Goal: Task Accomplishment & Management: Manage account settings

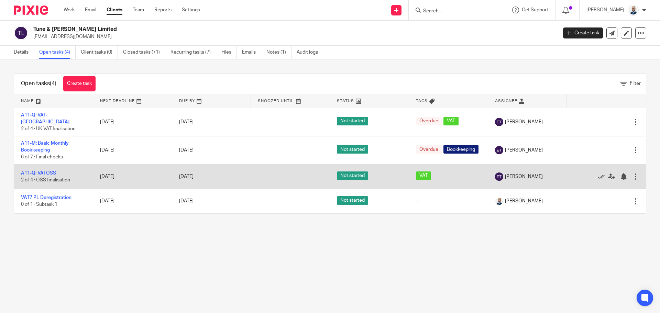
click at [41, 171] on link "A11-Q: VATOSS" at bounding box center [38, 173] width 35 height 5
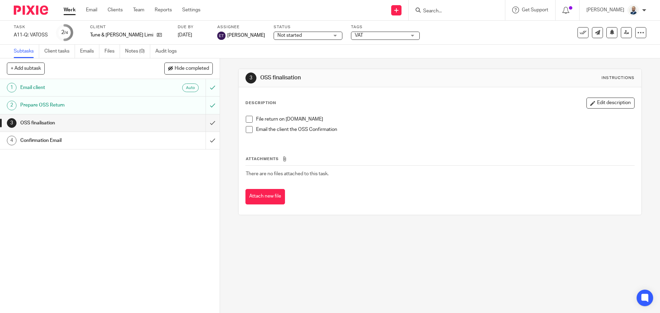
click at [244, 119] on div "File return on ROS.ie Email the client the OSS Confirmation" at bounding box center [439, 126] width 395 height 29
click at [247, 119] on span at bounding box center [249, 119] width 7 height 7
click at [246, 129] on span at bounding box center [249, 129] width 7 height 7
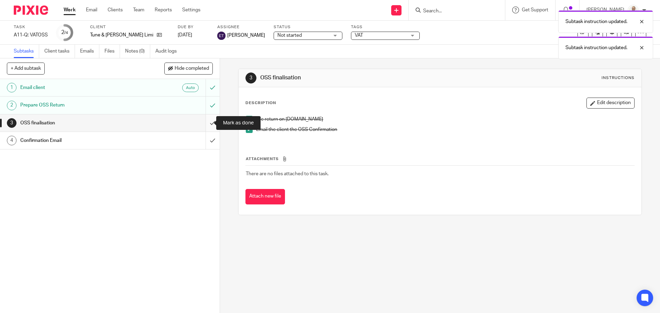
click at [206, 127] on input "submit" at bounding box center [110, 122] width 220 height 17
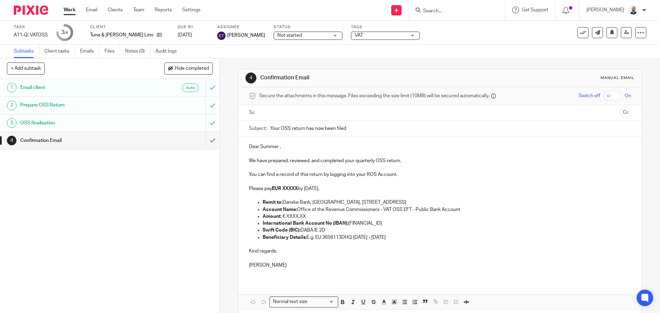
click at [293, 110] on input "text" at bounding box center [440, 113] width 356 height 8
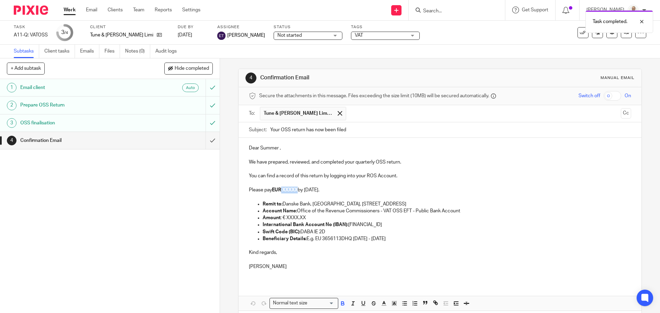
drag, startPoint x: 297, startPoint y: 189, endPoint x: 281, endPoint y: 191, distance: 16.6
click at [281, 191] on strong "EUR XXXXX" at bounding box center [285, 190] width 26 height 5
click at [285, 188] on p "Please pay EUR by 31 October 2025." at bounding box center [440, 190] width 382 height 7
click at [282, 188] on p "Please pay EUR by 31 October 2025." at bounding box center [440, 190] width 382 height 7
drag, startPoint x: 315, startPoint y: 218, endPoint x: 286, endPoint y: 219, distance: 29.9
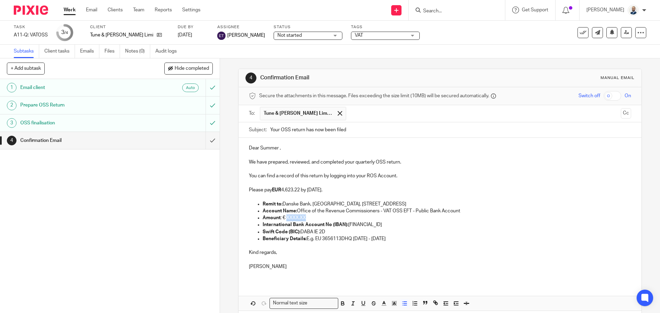
click at [286, 219] on p "Amount : € XXXX.XX" at bounding box center [447, 217] width 368 height 7
drag, startPoint x: 439, startPoint y: 227, endPoint x: 443, endPoint y: 224, distance: 4.7
click at [440, 227] on p "International Bank Account No (IBAN): IE33 DABA 9515 9910 0035 65" at bounding box center [447, 224] width 368 height 7
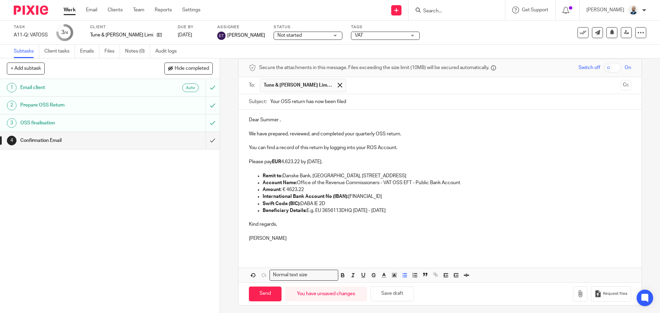
scroll to position [31, 0]
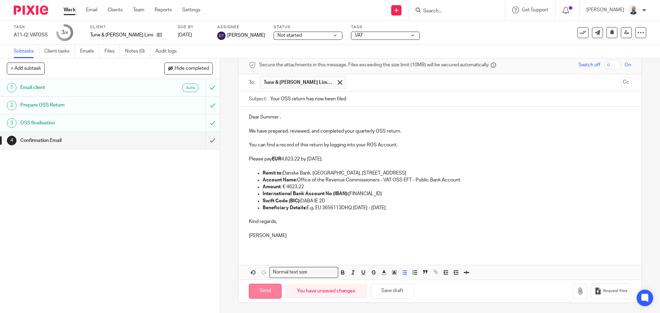
click at [272, 296] on input "Send" at bounding box center [265, 291] width 33 height 15
type input "Sent"
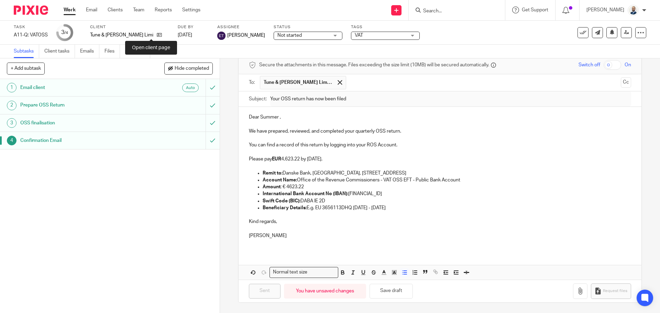
drag, startPoint x: 153, startPoint y: 33, endPoint x: 148, endPoint y: 1, distance: 32.8
click at [157, 34] on icon at bounding box center [159, 34] width 5 height 5
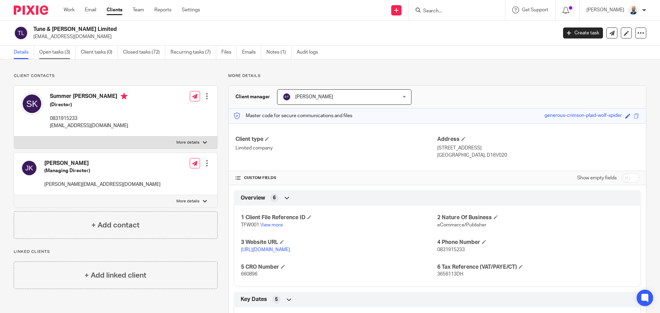
click at [58, 53] on link "Open tasks (3)" at bounding box center [57, 52] width 36 height 13
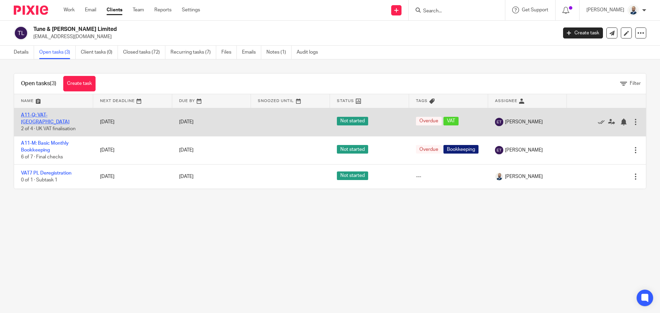
click at [37, 118] on link "A11-Q: VAT-[GEOGRAPHIC_DATA]" at bounding box center [45, 119] width 48 height 12
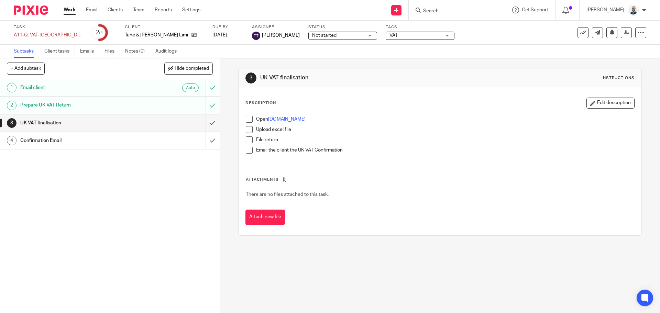
click at [247, 117] on span at bounding box center [249, 119] width 7 height 7
click at [247, 126] on span at bounding box center [249, 129] width 7 height 7
click at [247, 137] on span at bounding box center [249, 139] width 7 height 7
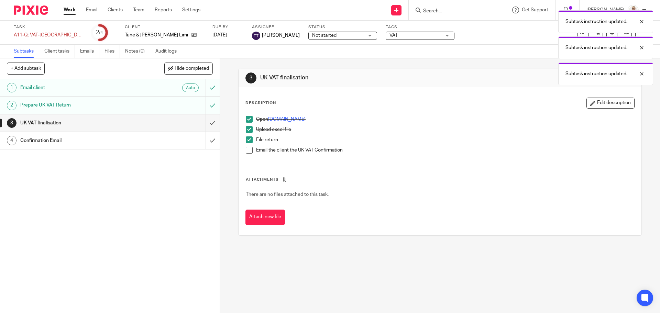
click at [246, 144] on li "File return" at bounding box center [440, 141] width 388 height 10
drag, startPoint x: 245, startPoint y: 153, endPoint x: 245, endPoint y: 149, distance: 4.1
click at [246, 153] on span at bounding box center [249, 150] width 7 height 7
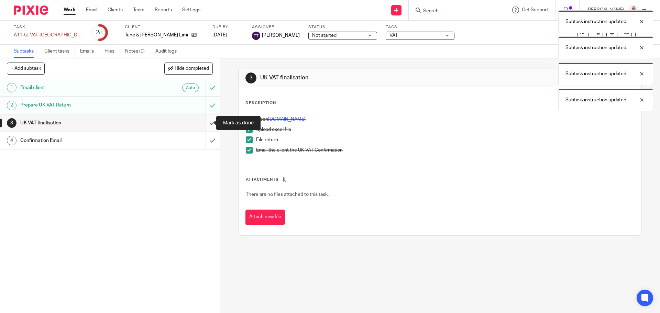
click at [202, 127] on input "submit" at bounding box center [110, 122] width 220 height 17
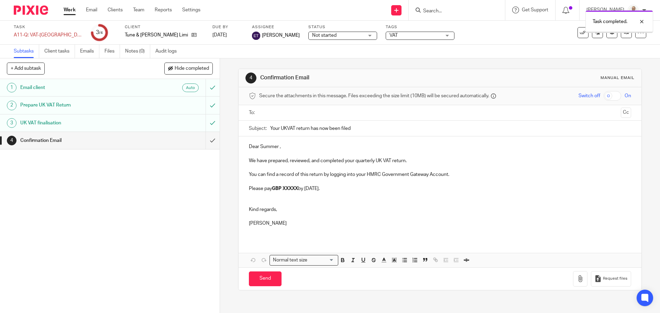
click at [311, 116] on ul at bounding box center [440, 112] width 360 height 11
click at [310, 111] on input "text" at bounding box center [440, 113] width 356 height 8
drag, startPoint x: 300, startPoint y: 189, endPoint x: 280, endPoint y: 188, distance: 20.3
click at [282, 189] on p "Please pay GBP XXXXX by [DATE]." at bounding box center [440, 190] width 382 height 7
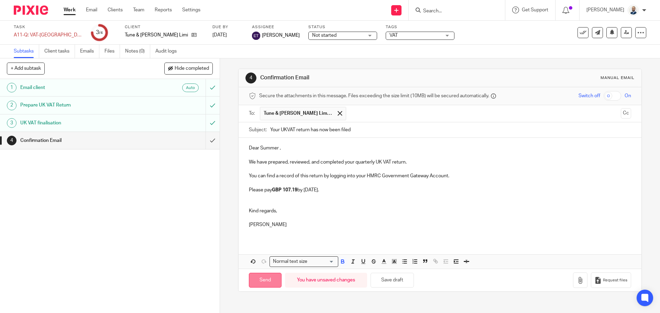
click at [257, 282] on input "Send" at bounding box center [265, 280] width 33 height 15
type input "Sent"
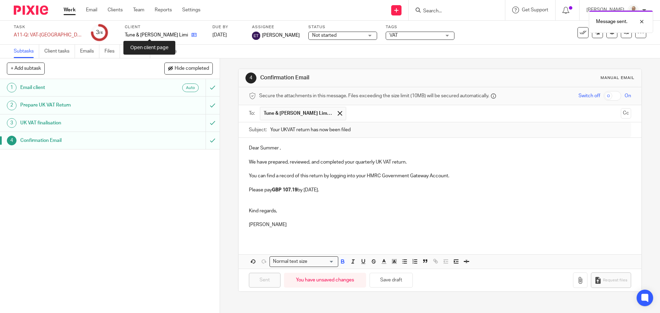
click at [188, 34] on link at bounding box center [192, 35] width 9 height 7
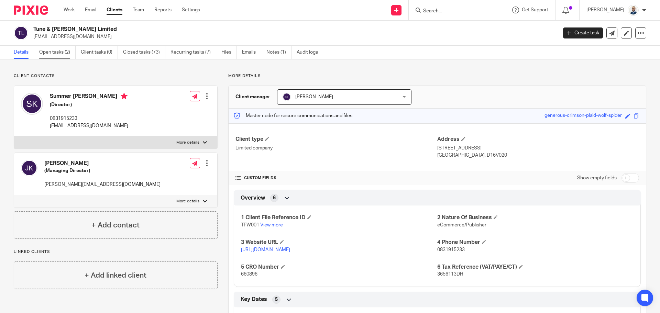
click at [61, 58] on main "Tune & Fairweather Limited summer@tuneandfairweather.com Create task Update fro…" at bounding box center [330, 156] width 660 height 313
click at [61, 54] on link "Open tasks (2)" at bounding box center [57, 52] width 36 height 13
